Goal: Task Accomplishment & Management: Manage account settings

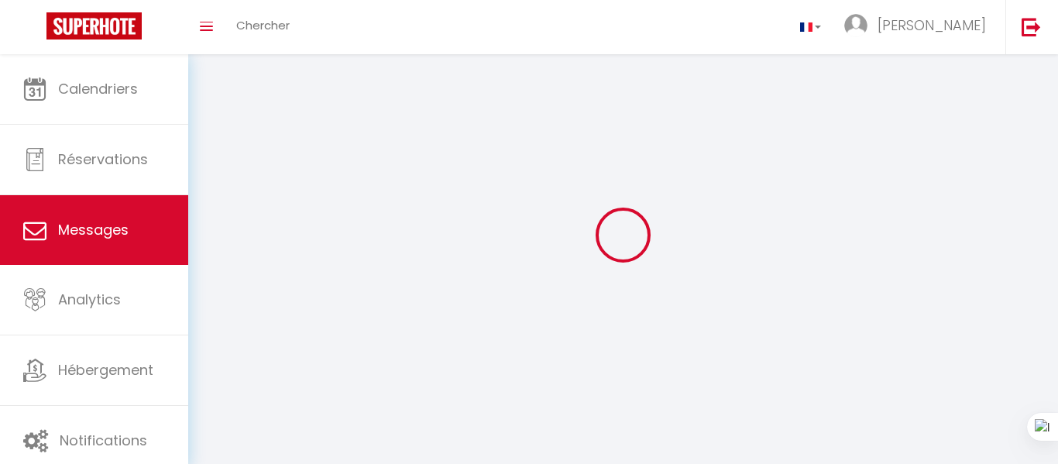
select select "message"
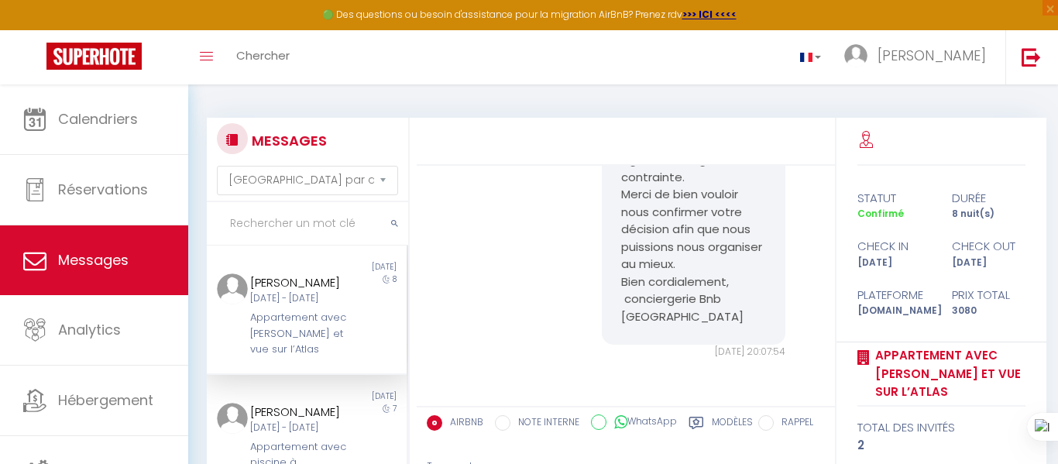
scroll to position [167, 0]
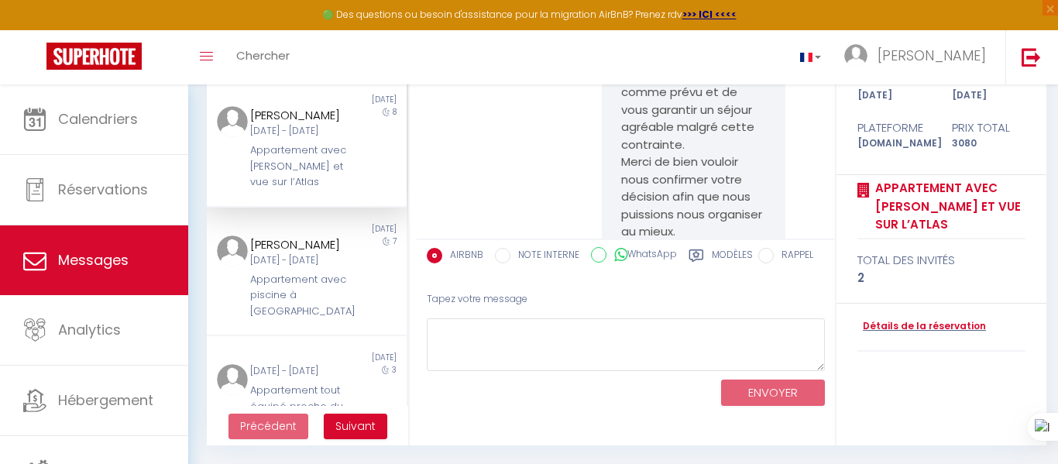
scroll to position [483, 0]
click at [706, 250] on div "Modèles" at bounding box center [720, 260] width 64 height 25
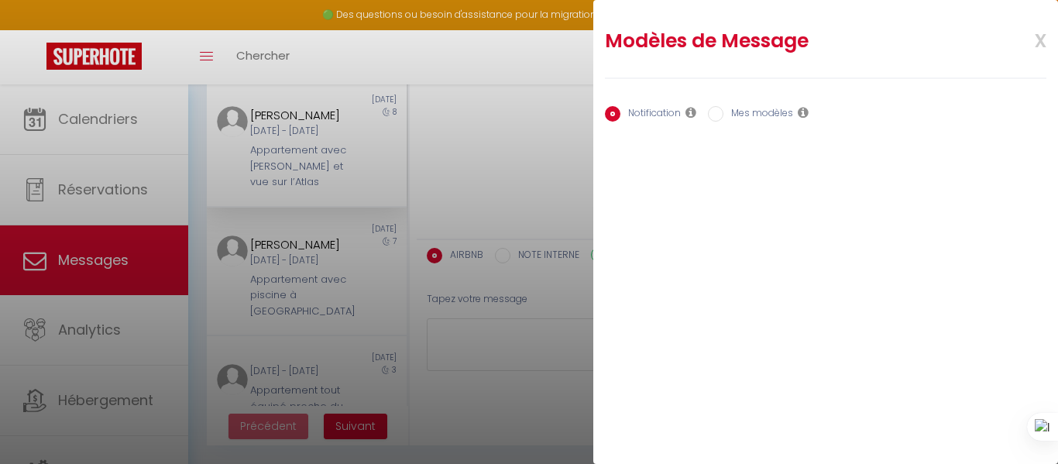
click at [715, 118] on input "Mes modèles" at bounding box center [715, 113] width 15 height 15
radio input "true"
radio input "false"
click at [643, 169] on button "Ajouter" at bounding box center [631, 161] width 53 height 22
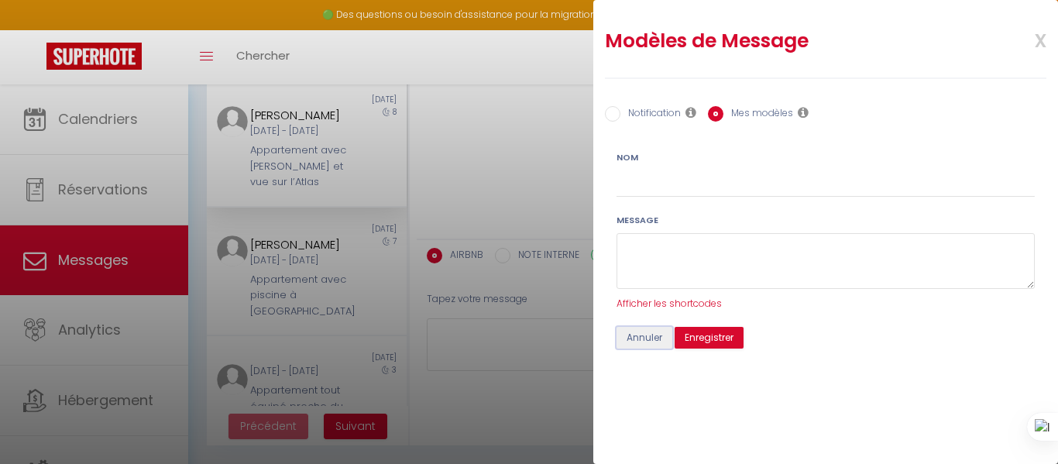
click at [647, 336] on button "Annuler" at bounding box center [644, 338] width 56 height 22
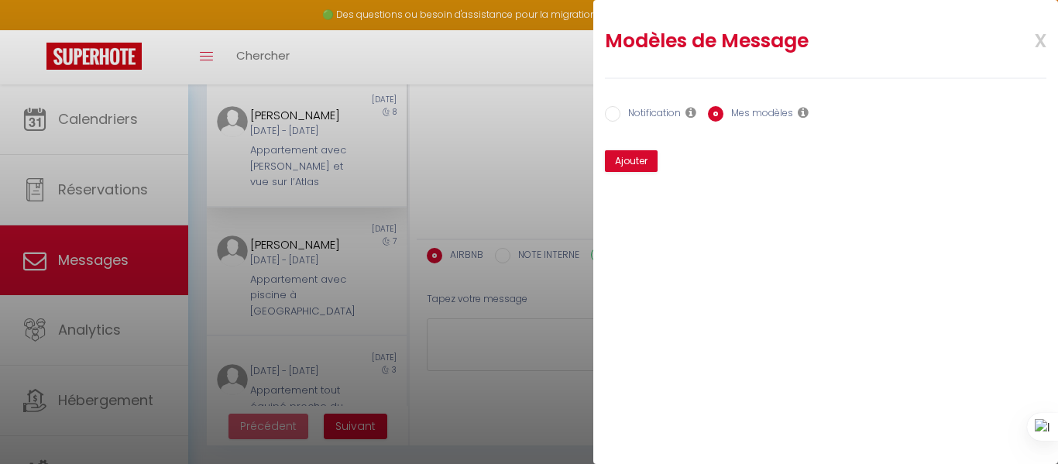
click at [1038, 41] on span "x" at bounding box center [1021, 39] width 49 height 36
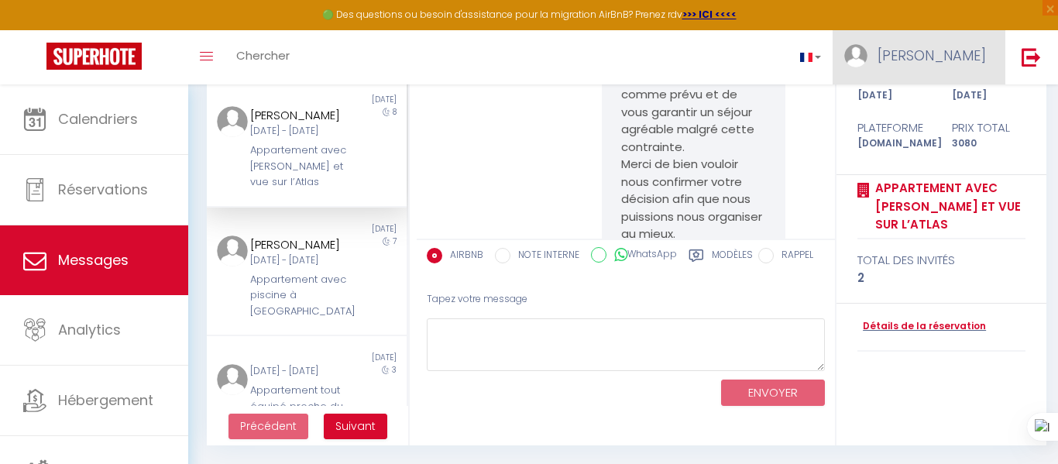
click at [952, 70] on link "[PERSON_NAME]" at bounding box center [918, 57] width 173 height 54
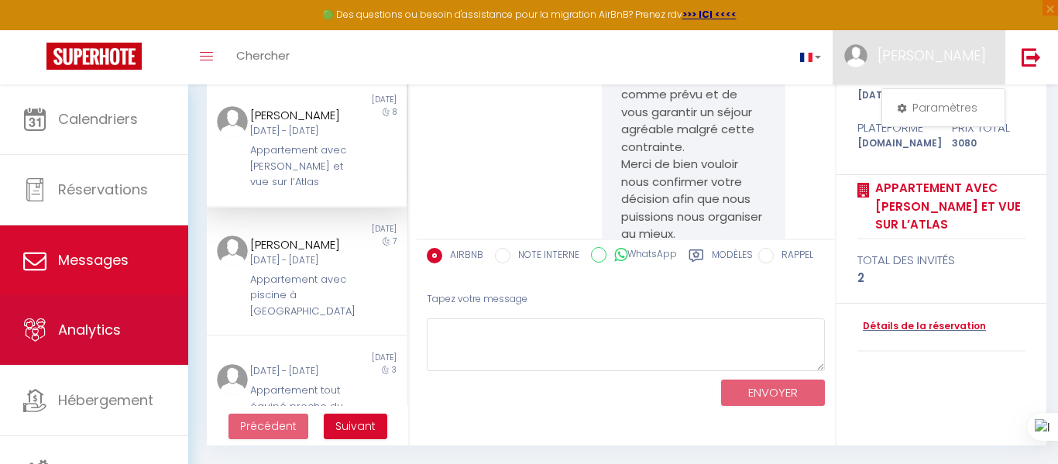
scroll to position [9, 0]
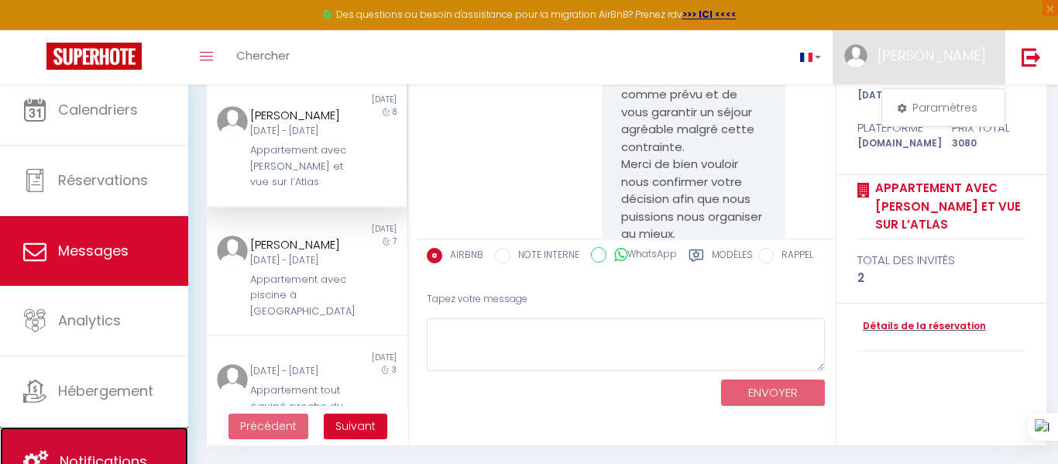
click at [64, 457] on span "Notifications" at bounding box center [103, 460] width 87 height 19
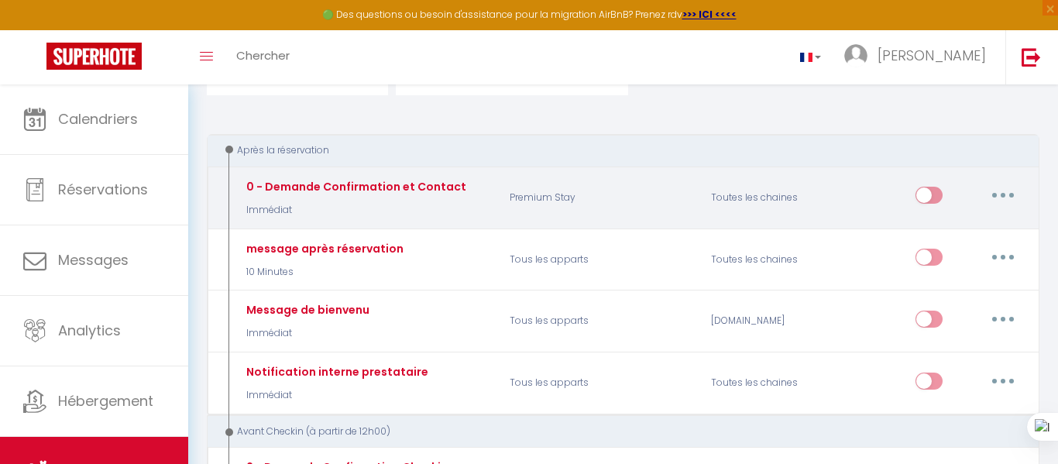
scroll to position [137, 0]
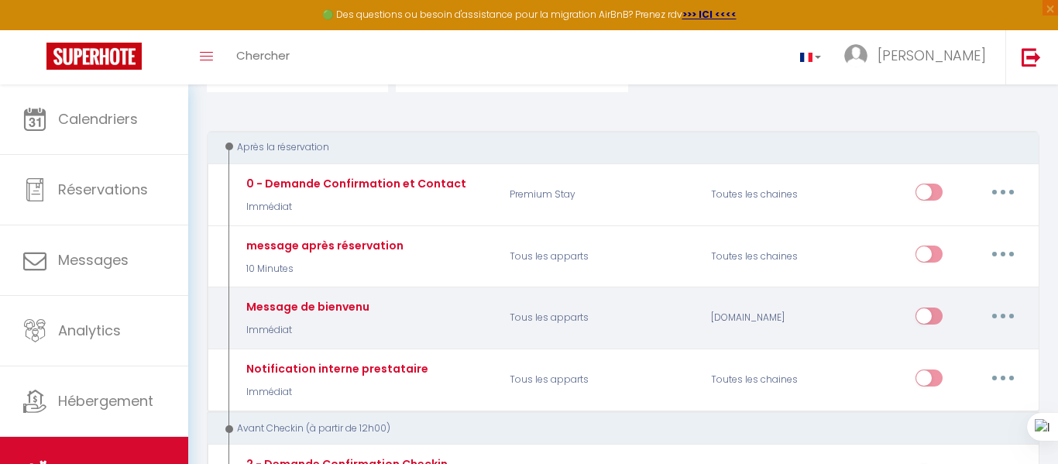
click at [998, 315] on button "button" at bounding box center [1002, 316] width 43 height 25
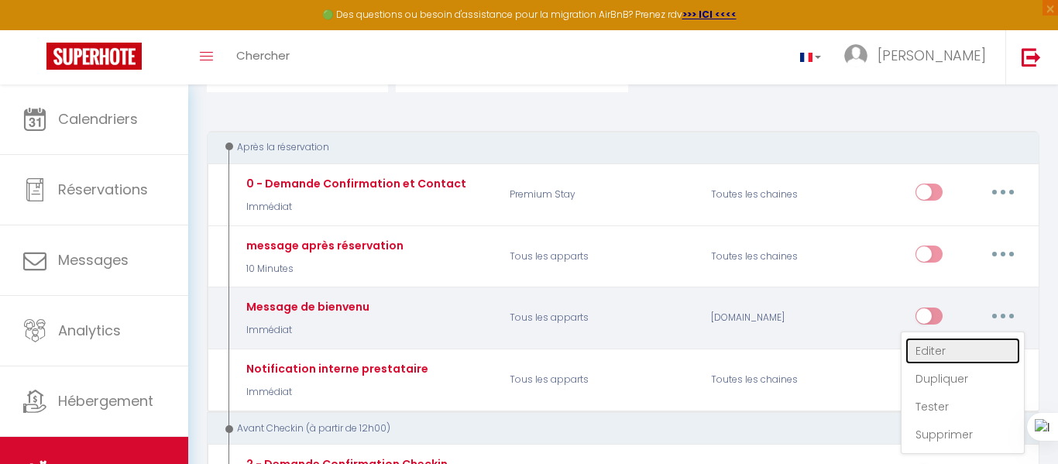
click at [947, 351] on link "Editer" at bounding box center [962, 351] width 115 height 26
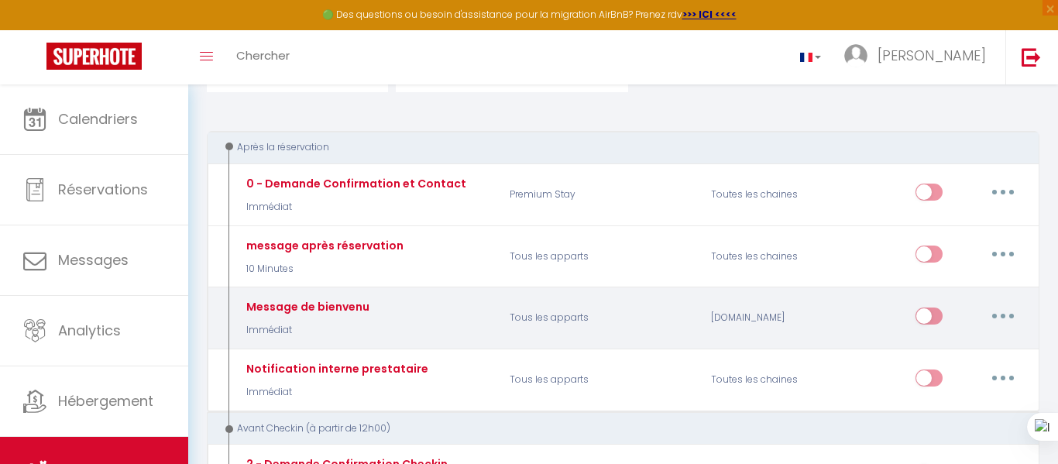
type input "Message de bienvenu"
select select "Immédiat"
select select "if_booking_is_paid"
checkbox input "true"
checkbox input "false"
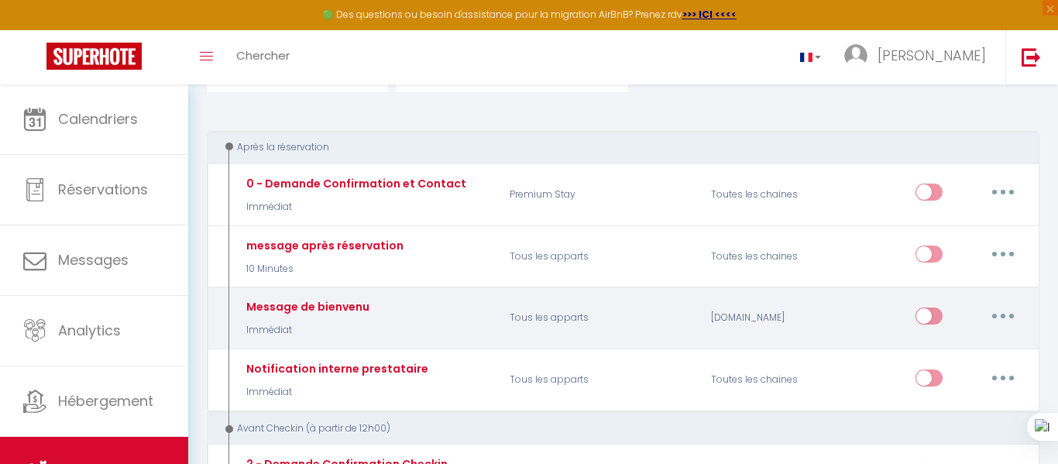
checkbox input "false"
radio input "true"
type input "[WELCOME_FORM_URL]"
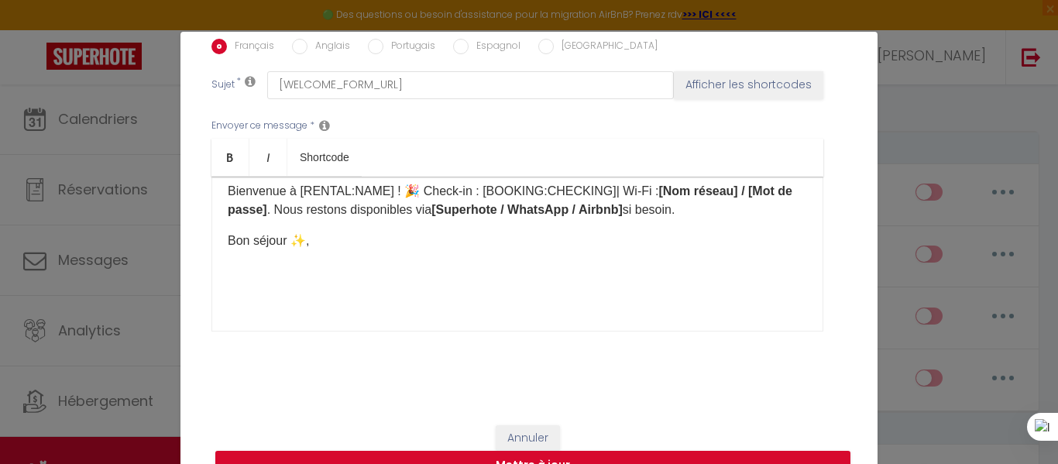
scroll to position [63, 0]
